Goal: Find specific page/section: Find specific page/section

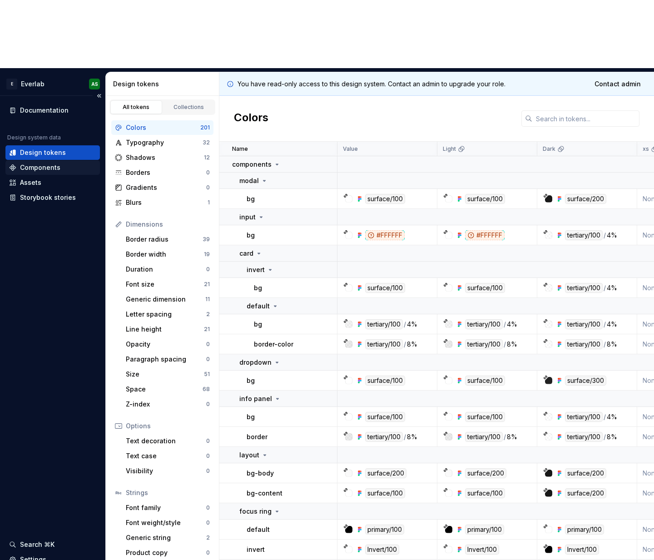
click at [43, 163] on div "Components" at bounding box center [40, 167] width 40 height 9
click at [39, 163] on div "Components" at bounding box center [40, 167] width 40 height 9
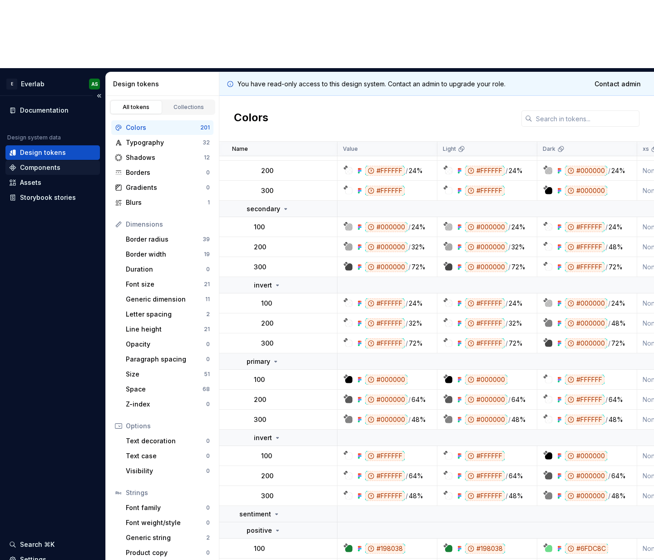
scroll to position [576, 0]
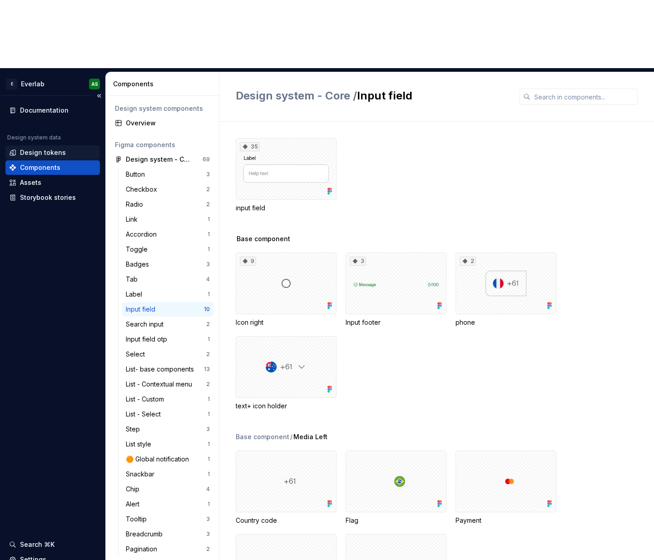
click at [30, 148] on div "Design tokens" at bounding box center [43, 152] width 46 height 9
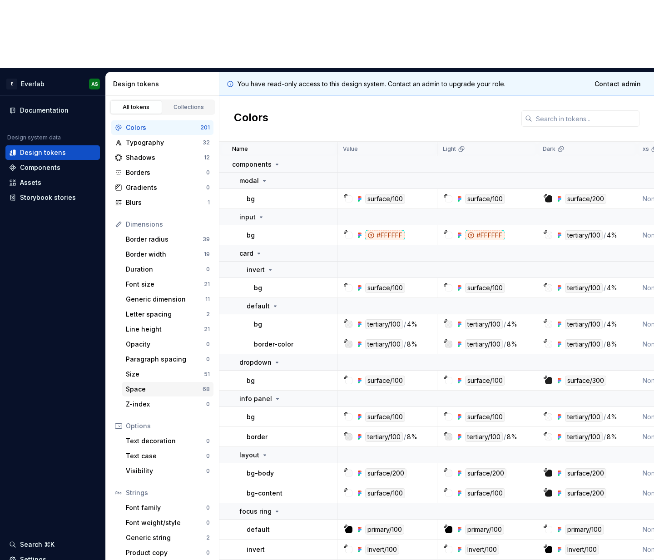
click at [144, 385] on div "Space" at bounding box center [164, 389] width 77 height 9
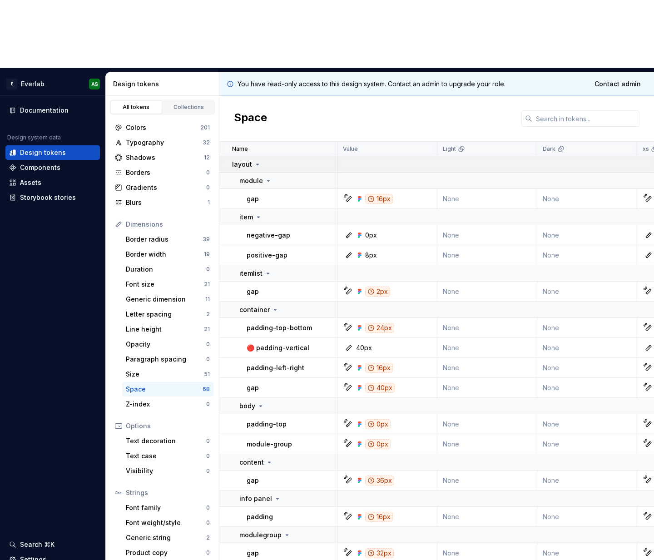
click at [257, 164] on icon at bounding box center [258, 164] width 2 height 1
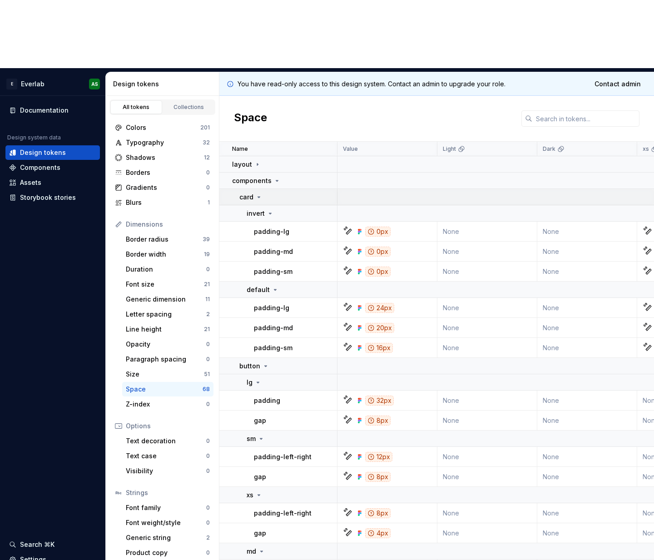
click at [261, 194] on icon at bounding box center [258, 197] width 7 height 7
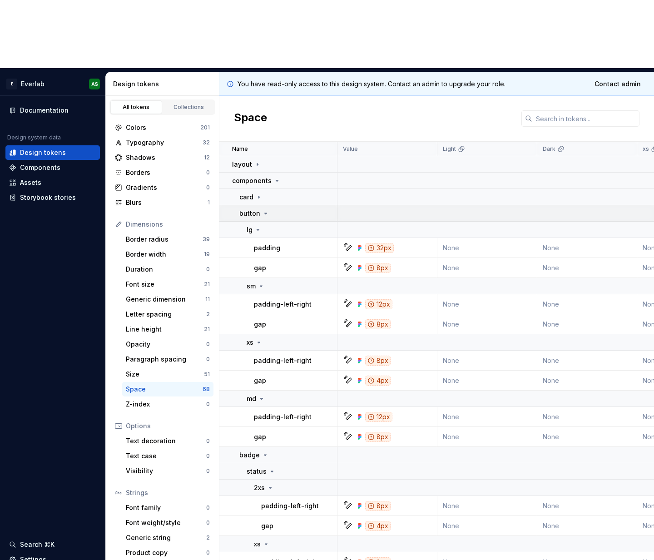
click at [259, 209] on p "button" at bounding box center [249, 213] width 21 height 9
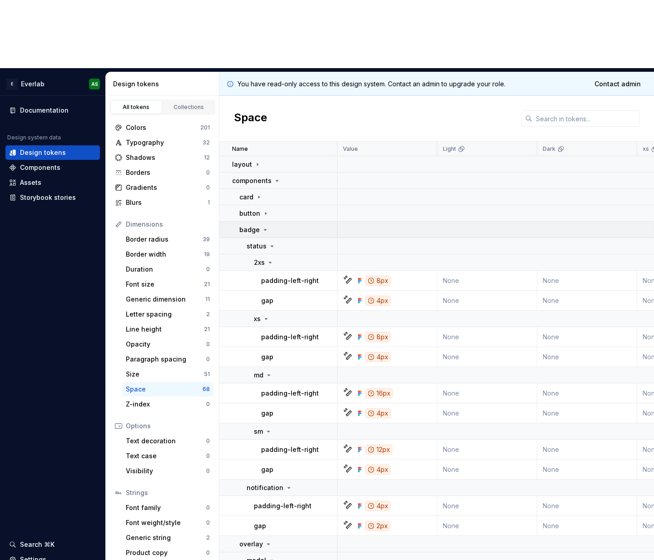
click at [265, 226] on icon at bounding box center [265, 229] width 7 height 7
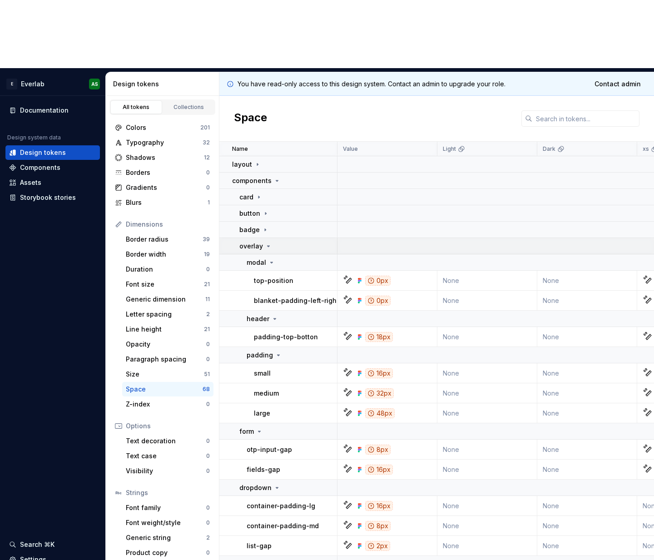
click at [262, 242] on div "overlay" at bounding box center [255, 246] width 33 height 9
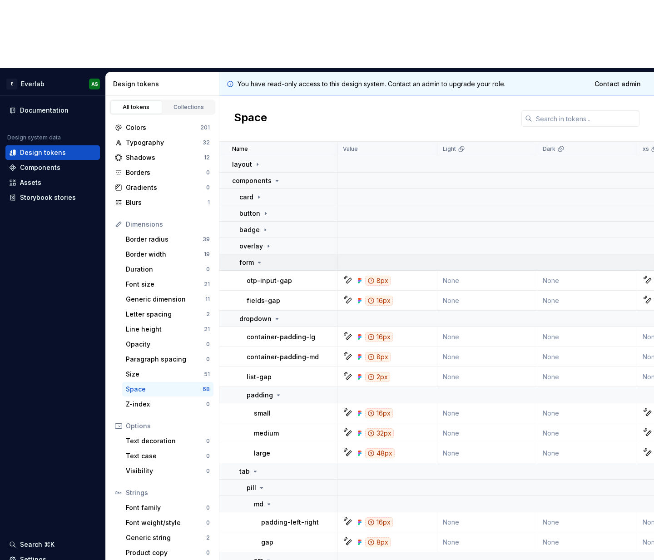
click at [257, 259] on icon at bounding box center [259, 262] width 7 height 7
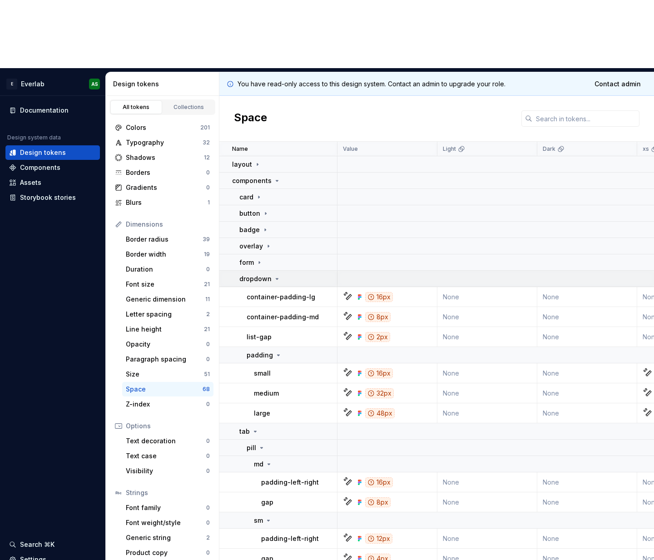
click at [265, 274] on p "dropdown" at bounding box center [255, 278] width 32 height 9
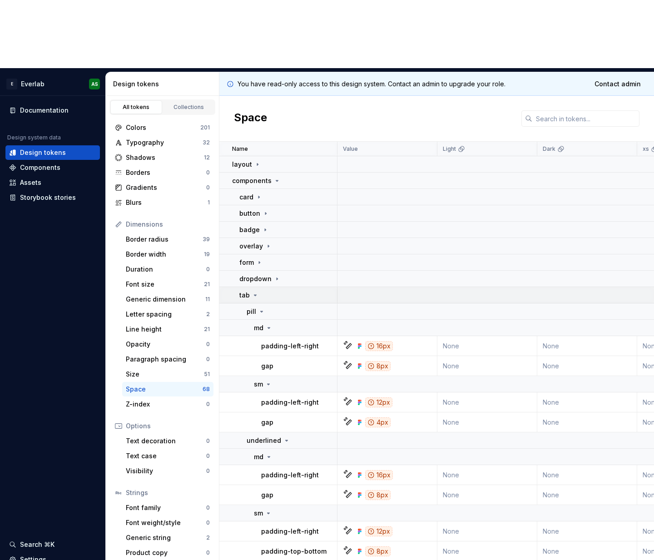
click at [252, 292] on icon at bounding box center [255, 295] width 7 height 7
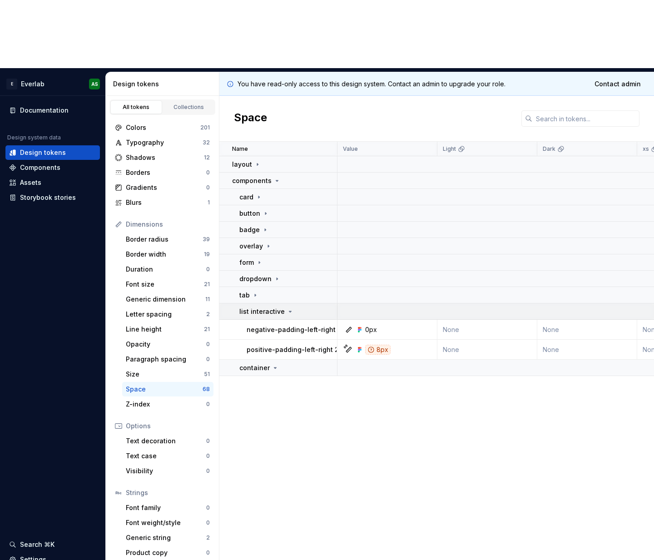
click at [279, 307] on p "list interactive" at bounding box center [261, 311] width 45 height 9
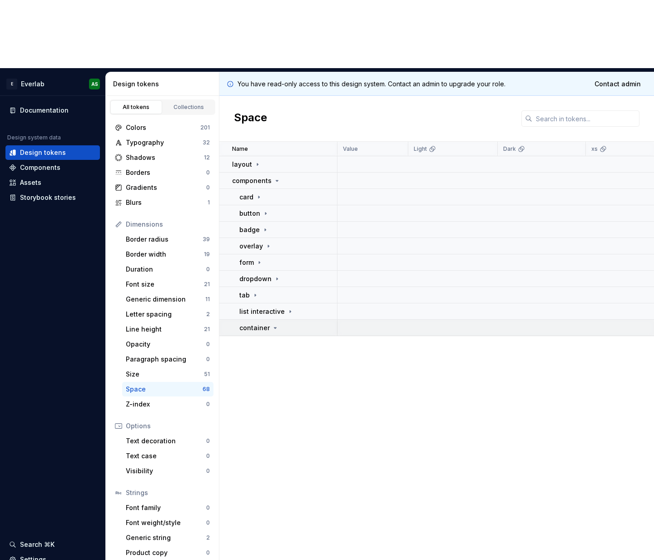
click at [267, 324] on p "container" at bounding box center [254, 328] width 30 height 9
click at [36, 163] on div "Components" at bounding box center [40, 167] width 40 height 9
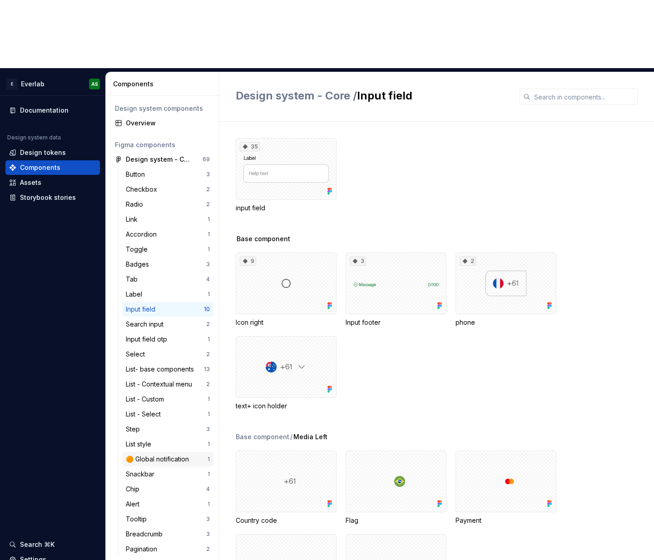
click at [156, 455] on div "🟠 Global notification" at bounding box center [159, 459] width 67 height 9
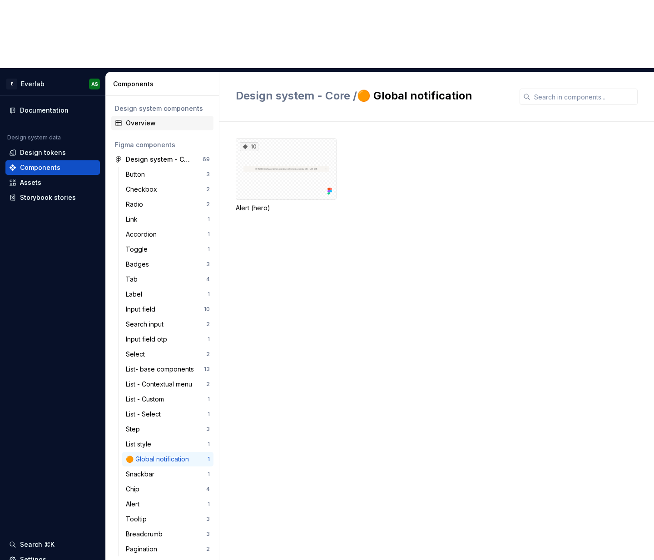
click at [142, 119] on div "Overview" at bounding box center [168, 123] width 84 height 9
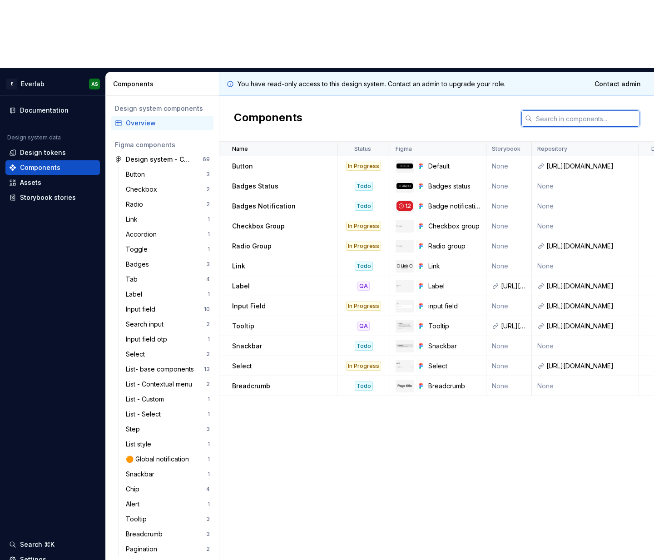
click at [571, 110] on input "text" at bounding box center [586, 118] width 107 height 16
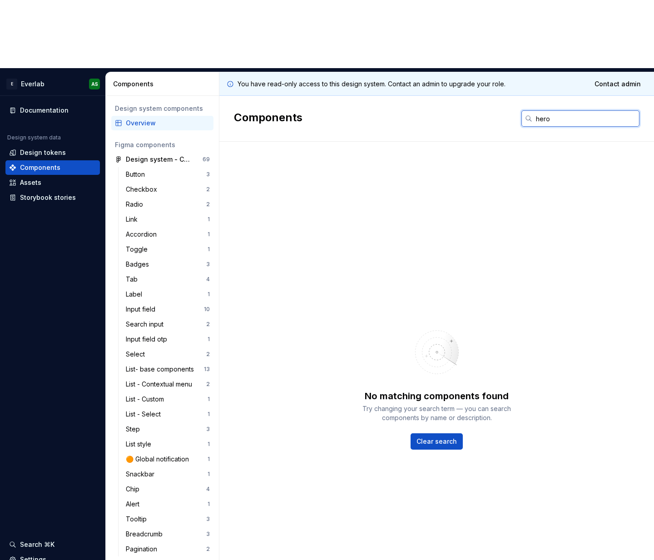
click at [559, 110] on input "hero" at bounding box center [586, 118] width 107 height 16
type input "h"
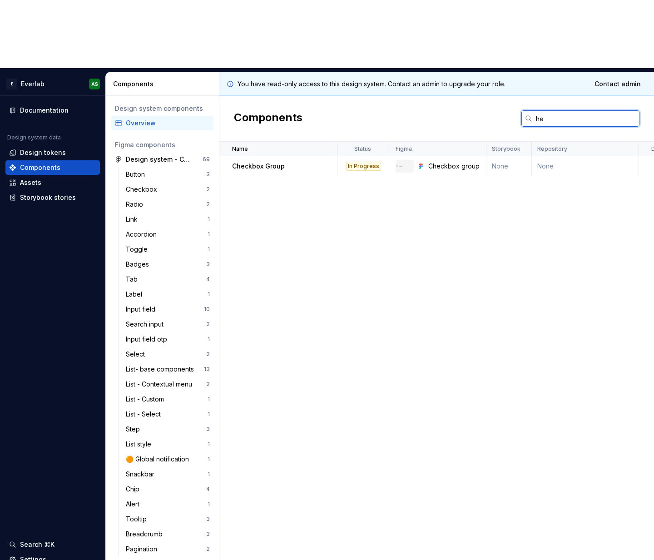
type input "h"
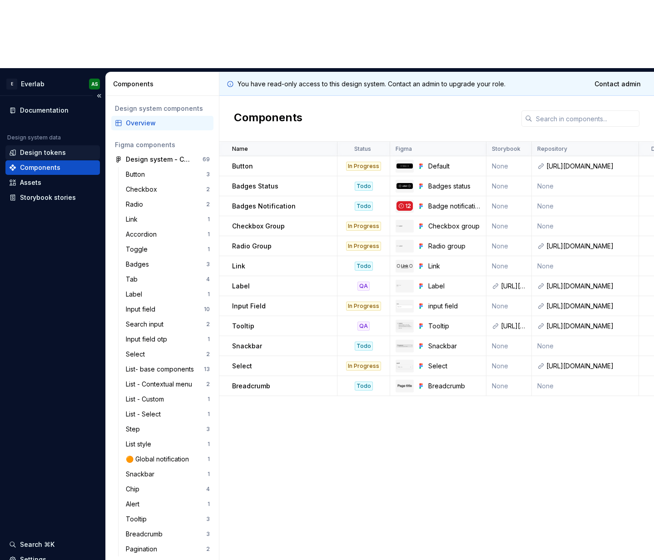
click at [42, 148] on div "Design tokens" at bounding box center [43, 152] width 46 height 9
